Goal: Transaction & Acquisition: Register for event/course

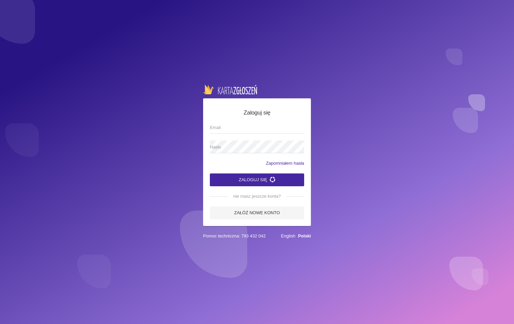
click at [261, 128] on input "Email" at bounding box center [257, 127] width 94 height 13
type input "[EMAIL_ADDRESS][DOMAIN_NAME]"
click at [262, 153] on app-labeled-field "Hasło" at bounding box center [257, 150] width 94 height 20
click at [260, 147] on span "Hasło" at bounding box center [254, 147] width 88 height 7
click at [210, 173] on button "Zaloguj się" at bounding box center [257, 179] width 94 height 13
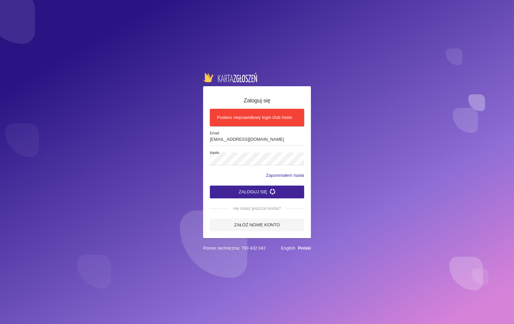
click at [269, 195] on button "Zaloguj się" at bounding box center [257, 191] width 94 height 13
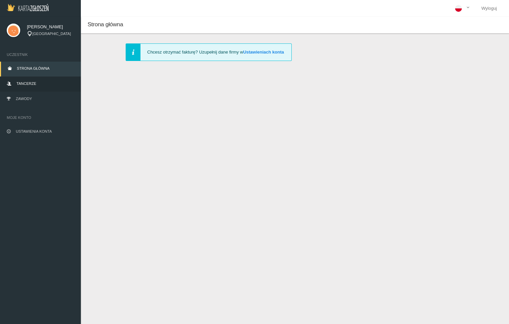
click at [24, 83] on span "Tancerze" at bounding box center [26, 83] width 20 height 4
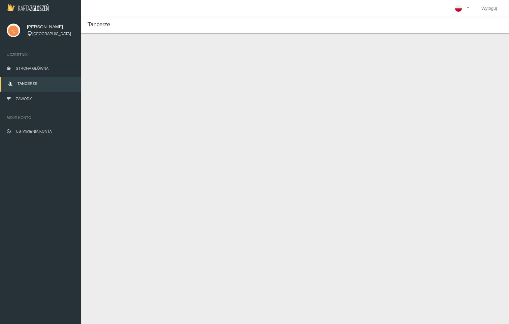
click at [462, 155] on div "Tancerze Nowy tancerz Imię * Nazwisko * Data urodzenia * Zapisz Anuluj * - pole…" at bounding box center [295, 179] width 428 height 324
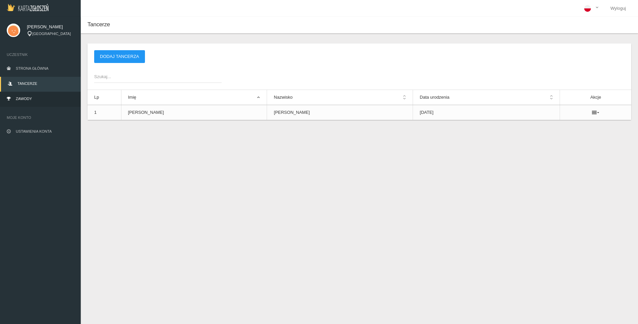
click at [41, 101] on link "Zawody" at bounding box center [40, 99] width 81 height 15
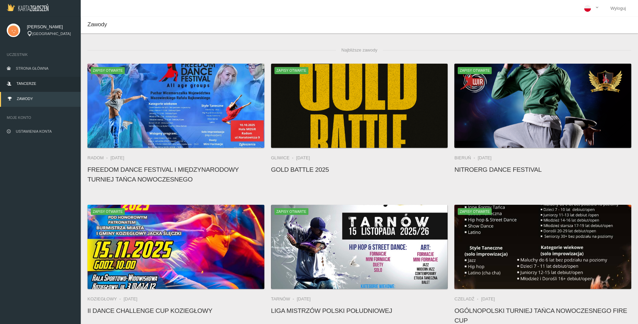
click at [31, 82] on span "Tancerze" at bounding box center [26, 83] width 20 height 4
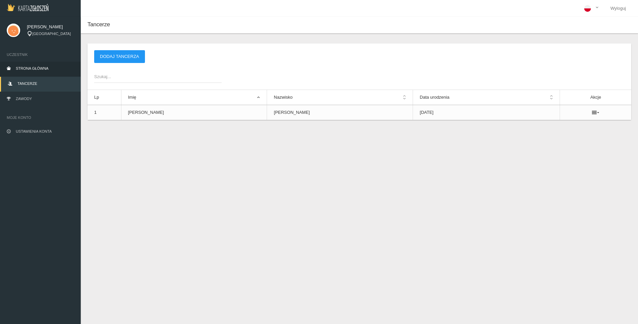
click at [42, 65] on link "Strona główna" at bounding box center [40, 69] width 81 height 15
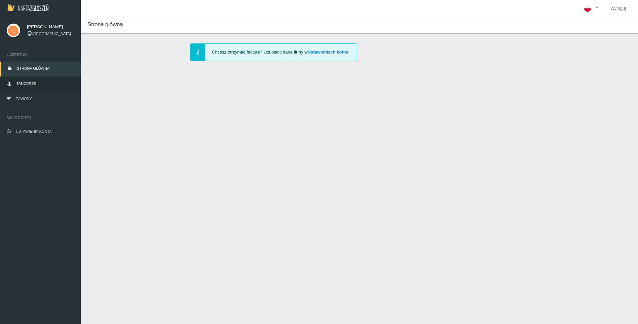
click at [23, 85] on span "Tancerze" at bounding box center [26, 83] width 20 height 4
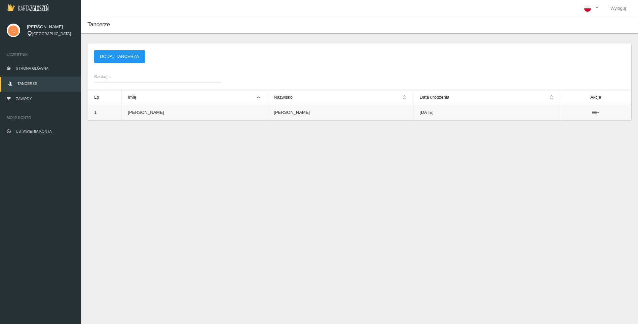
click at [513, 113] on icon at bounding box center [595, 112] width 7 height 5
click at [375, 140] on div "Nowy tancerz Imię * Nazwisko * Data urodzenia * Zapisz Anuluj * - pole wymagane…" at bounding box center [360, 89] width 558 height 113
click at [302, 112] on td "[PERSON_NAME]" at bounding box center [340, 112] width 146 height 15
click at [27, 68] on span "Strona główna" at bounding box center [32, 68] width 33 height 4
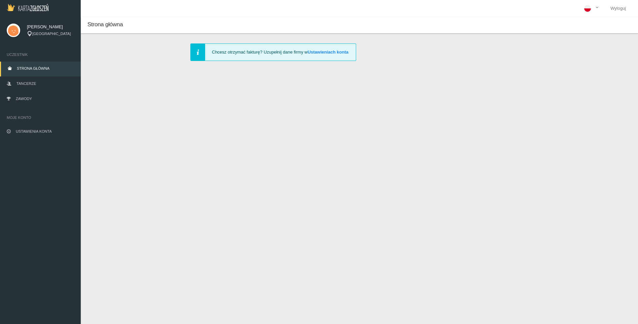
click at [22, 8] on img at bounding box center [28, 7] width 42 height 7
click at [24, 84] on span "Tancerze" at bounding box center [26, 83] width 20 height 4
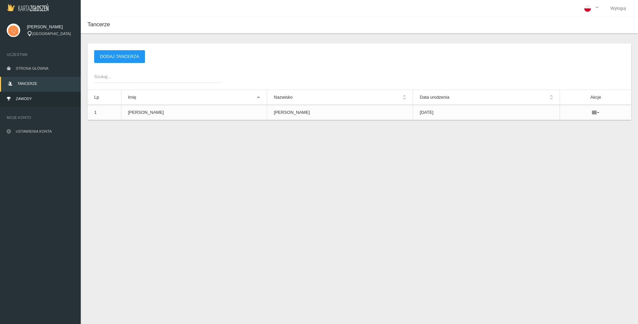
click at [31, 98] on link "Zawody" at bounding box center [40, 99] width 81 height 15
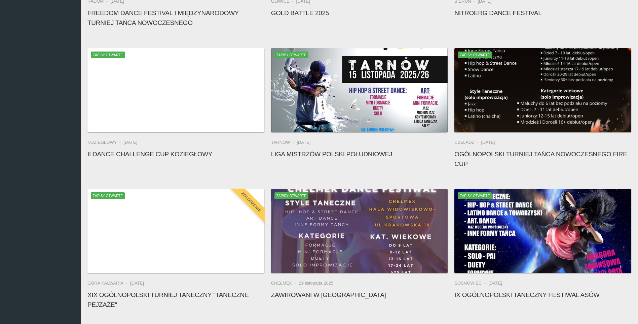
scroll to position [168, 0]
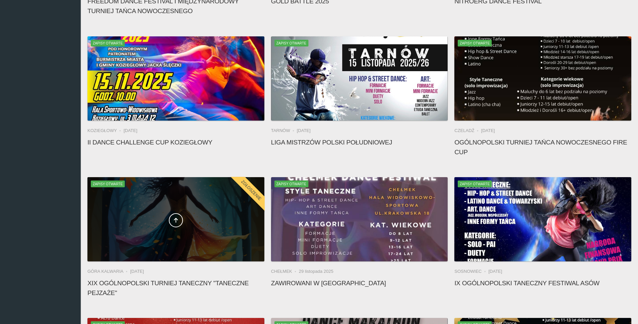
click at [192, 216] on span at bounding box center [176, 220] width 177 height 14
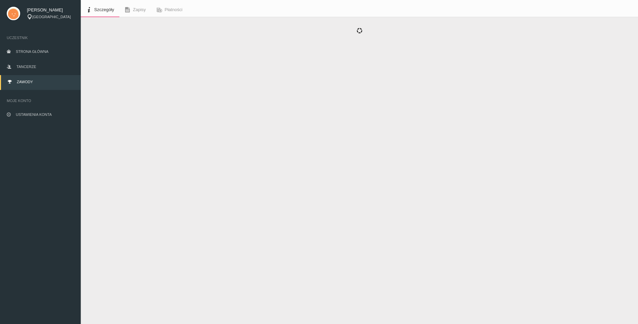
scroll to position [17, 0]
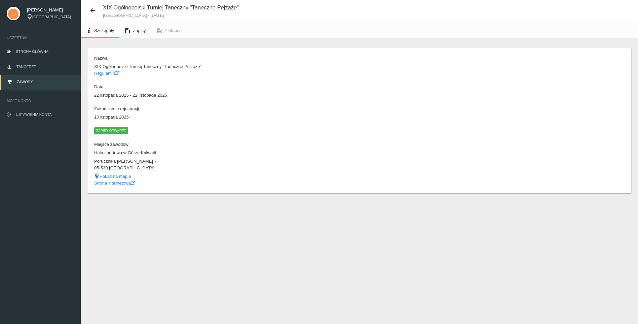
click at [140, 32] on span "Zapisy" at bounding box center [139, 30] width 13 height 5
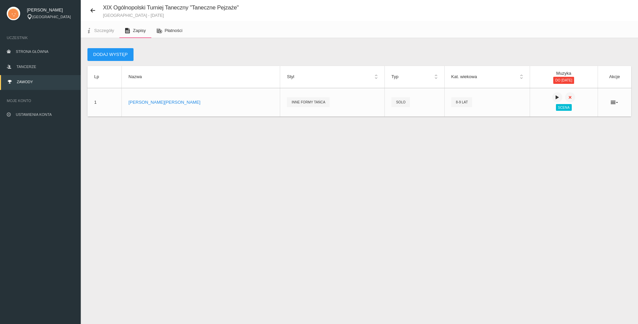
click at [171, 29] on span "Płatności" at bounding box center [174, 30] width 18 height 5
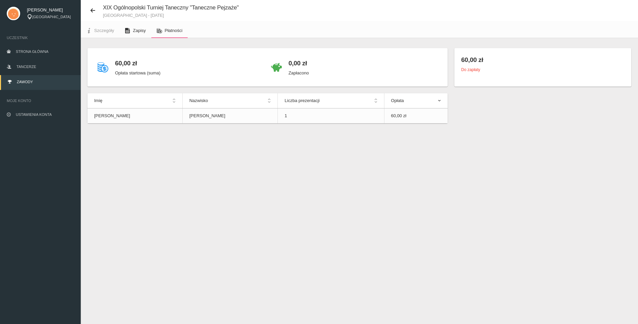
click at [134, 31] on span "Zapisy" at bounding box center [139, 30] width 13 height 5
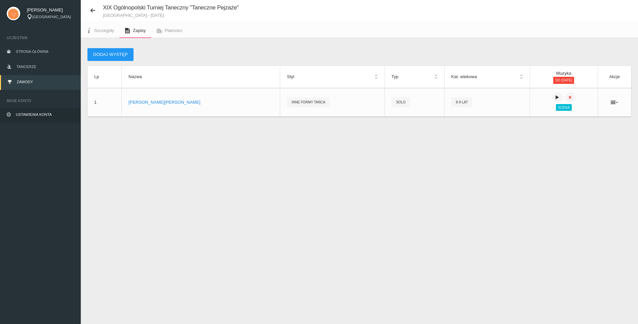
click at [28, 114] on span "Ustawienia konta" at bounding box center [34, 114] width 36 height 4
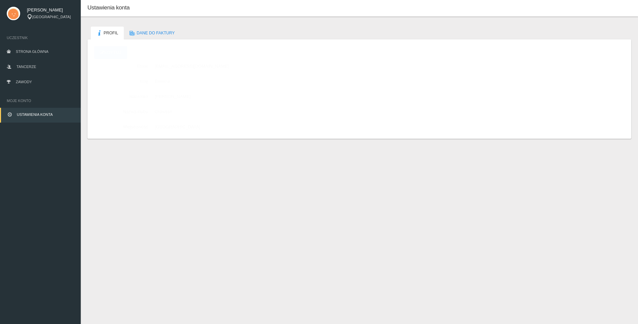
click at [38, 10] on span "[PERSON_NAME]" at bounding box center [50, 10] width 47 height 7
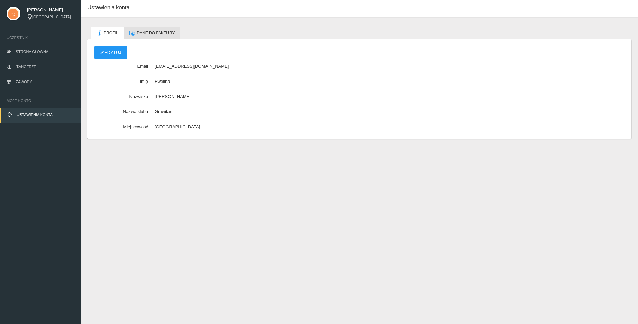
click at [162, 33] on span "Dane do faktury" at bounding box center [156, 33] width 38 height 5
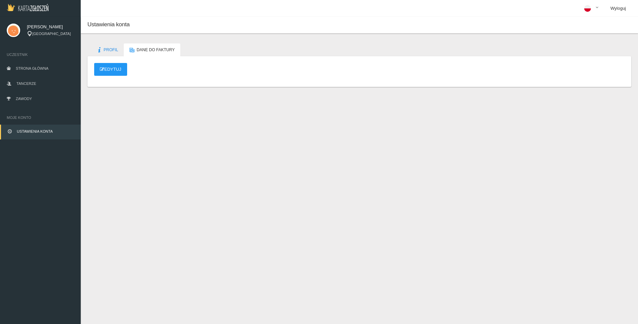
click at [618, 10] on link "Wyloguj" at bounding box center [619, 8] width 26 height 17
